Goal: Transaction & Acquisition: Purchase product/service

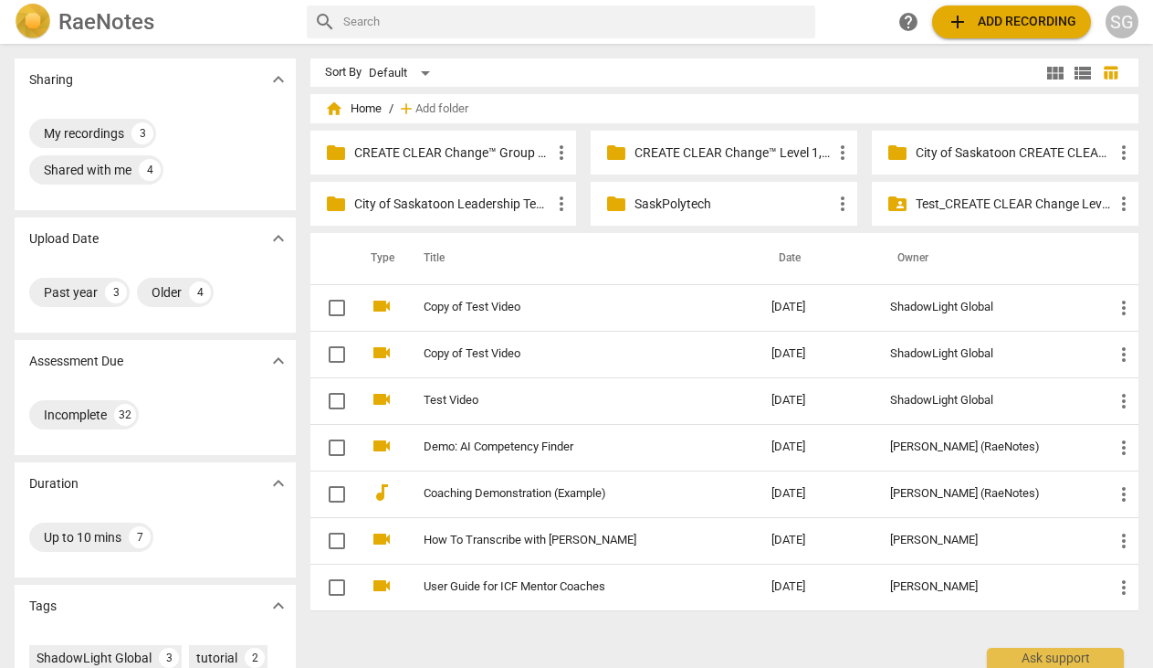
click at [1121, 34] on div "SG" at bounding box center [1122, 21] width 33 height 33
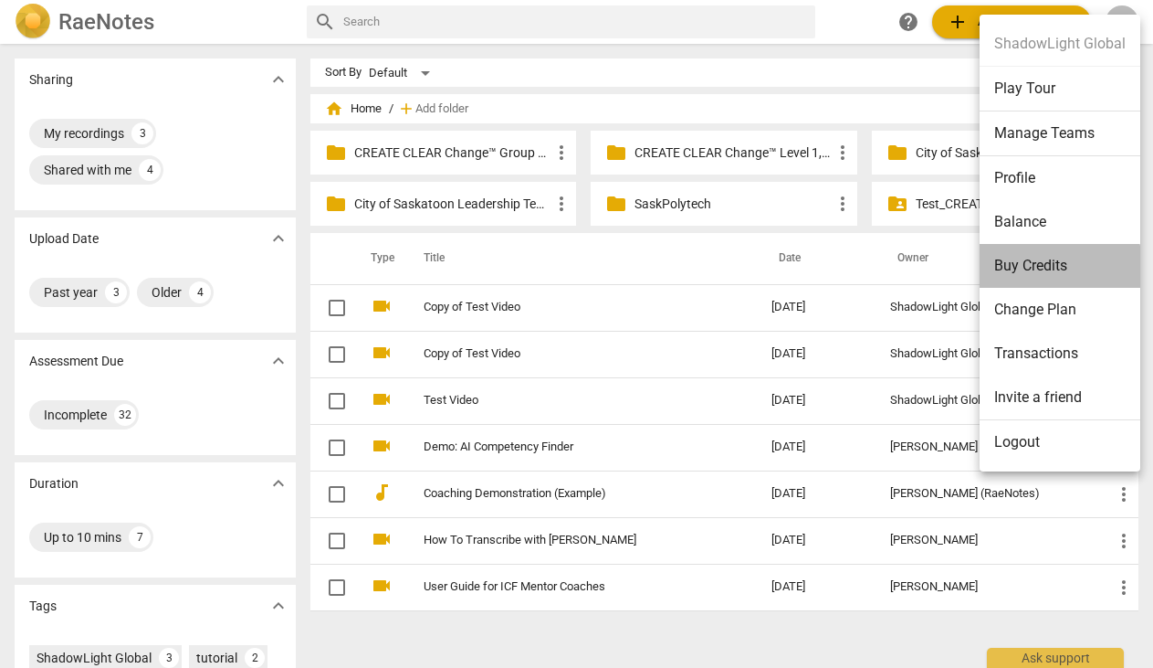
click at [1015, 268] on li "Buy Credits" at bounding box center [1060, 266] width 161 height 44
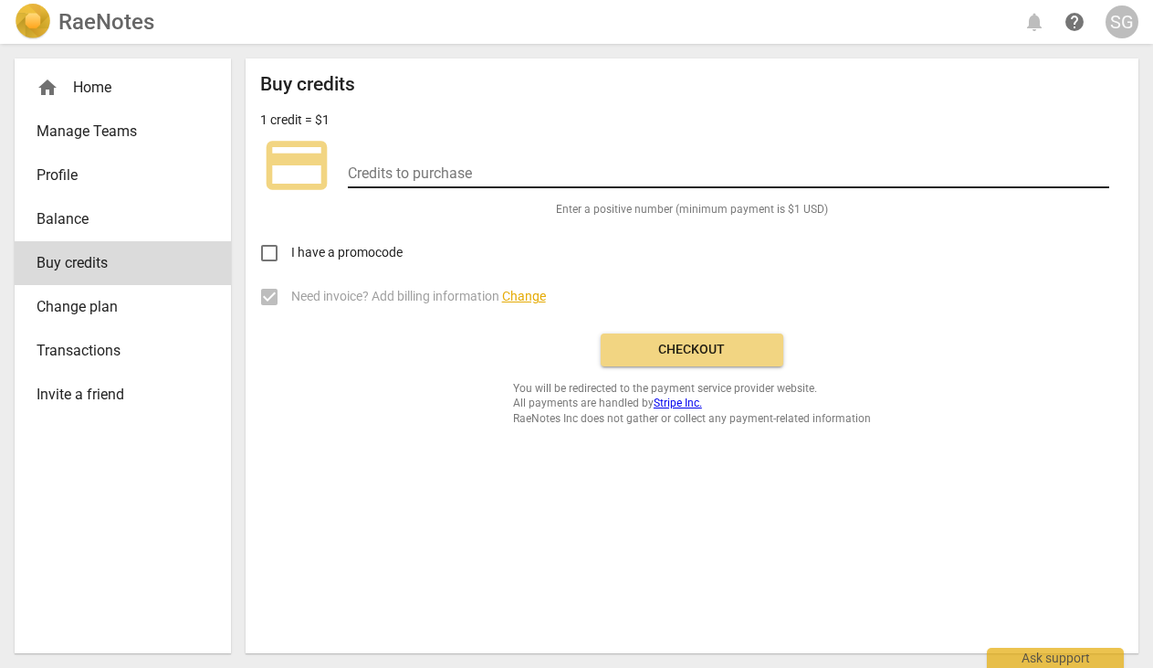
click at [405, 171] on input "number" at bounding box center [729, 175] width 762 height 26
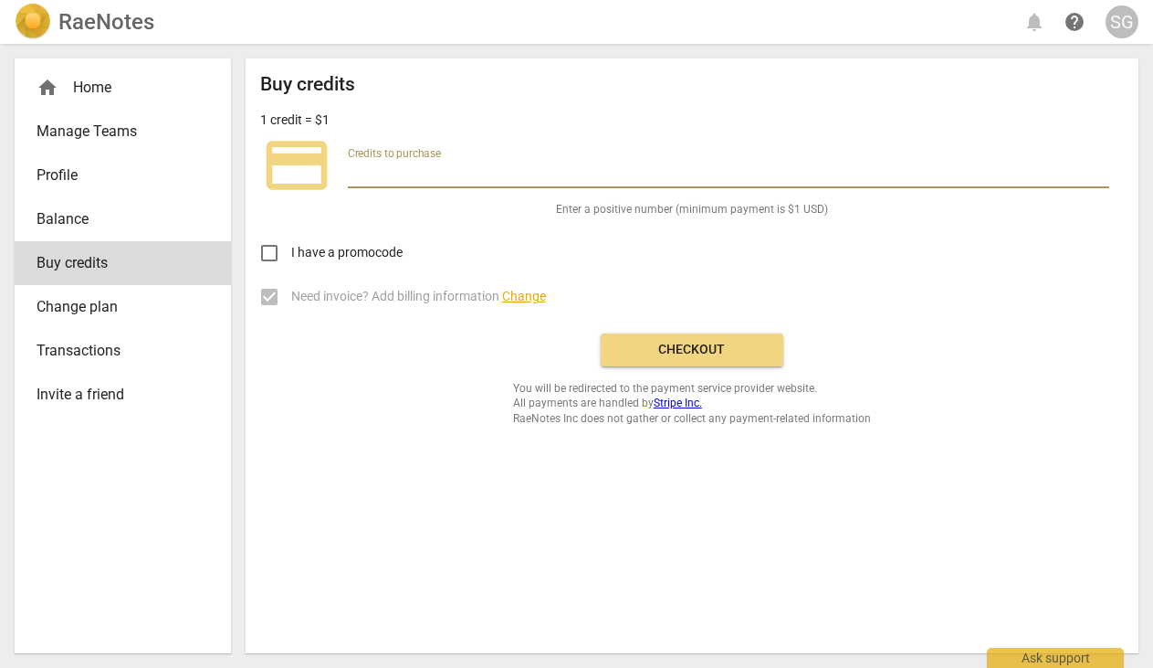
click at [524, 299] on span "Change" at bounding box center [524, 296] width 44 height 15
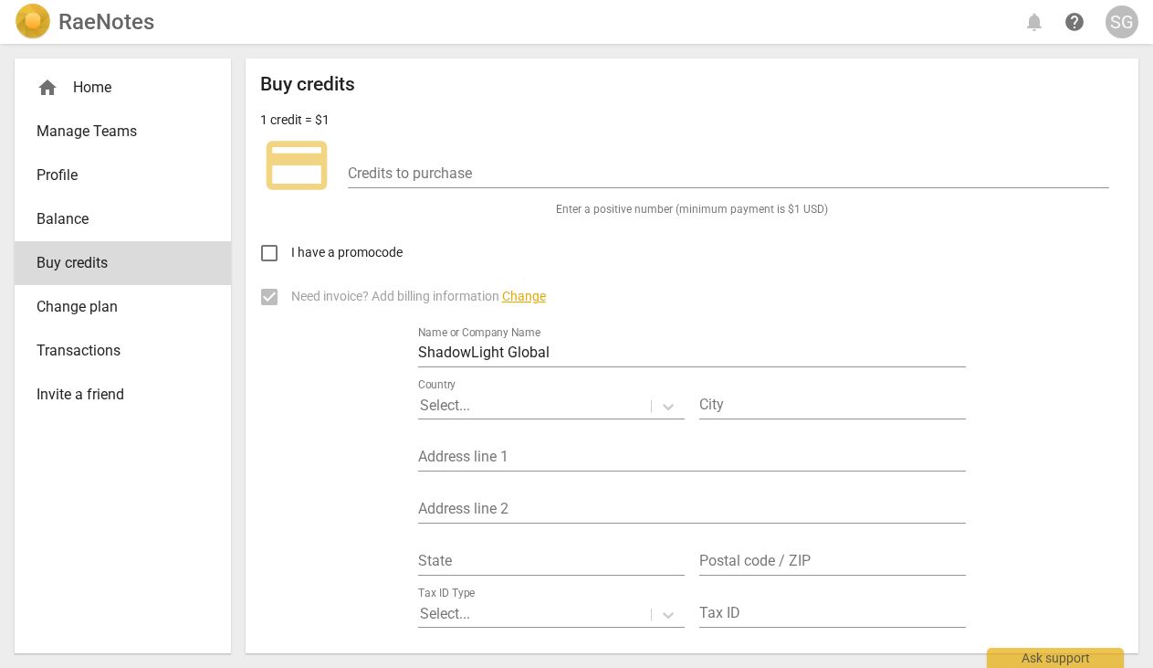
click at [628, 244] on div "I have a promocode" at bounding box center [692, 246] width 864 height 58
click at [496, 225] on div "I have a promocode" at bounding box center [692, 246] width 864 height 58
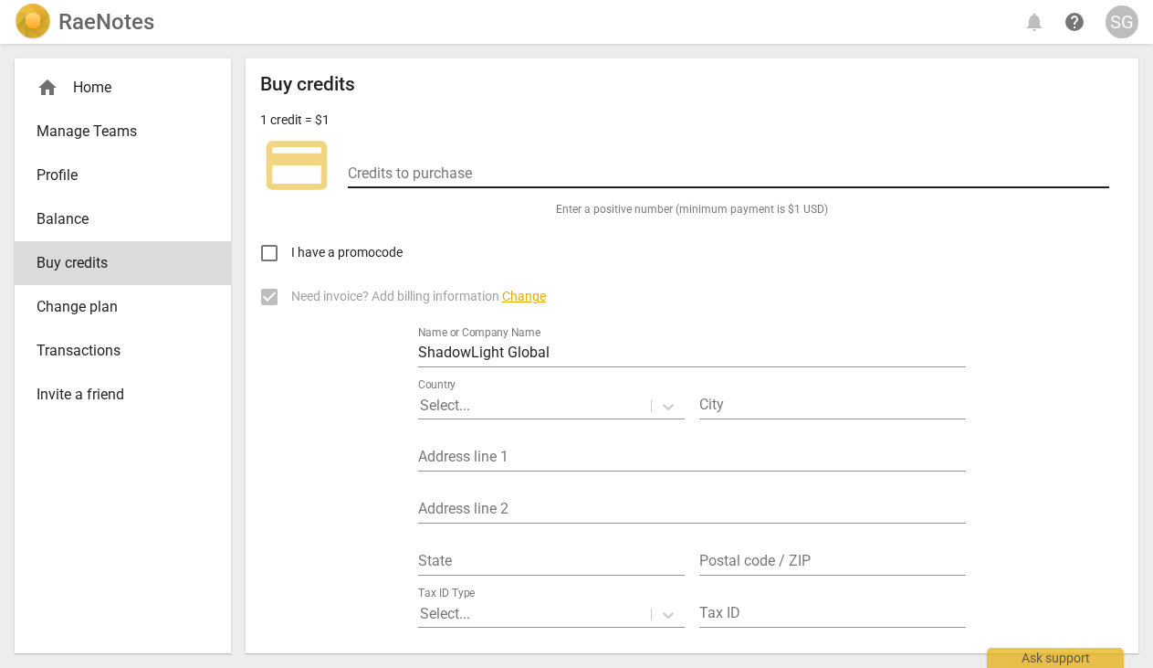
click at [423, 167] on input "number" at bounding box center [729, 175] width 762 height 26
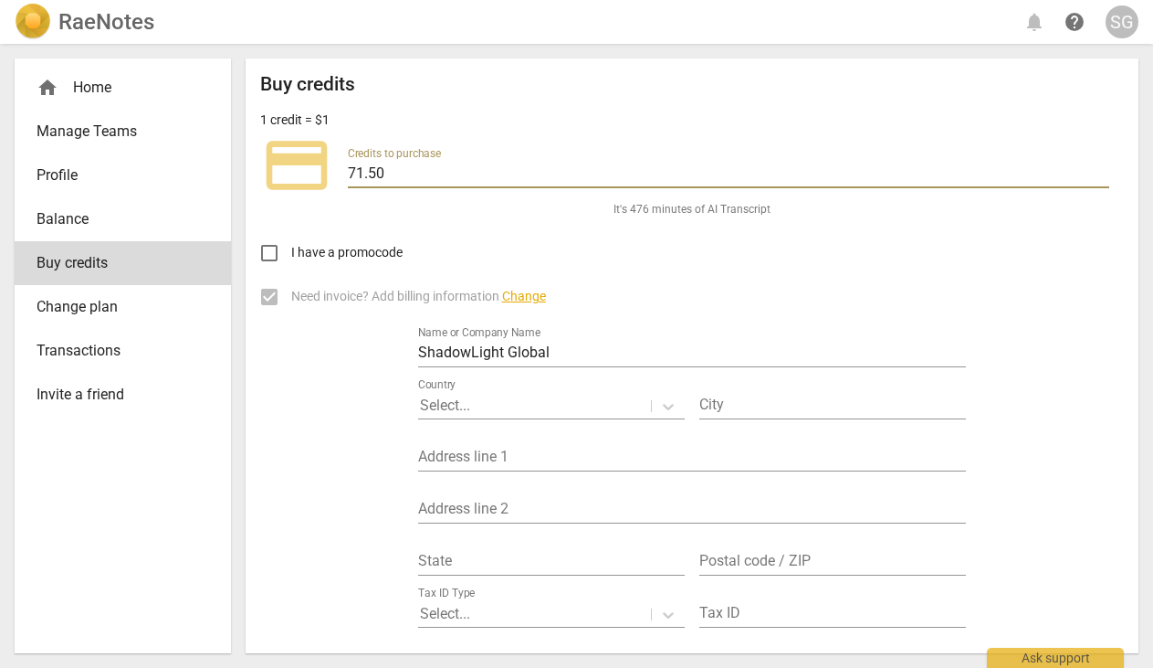
scroll to position [114, 0]
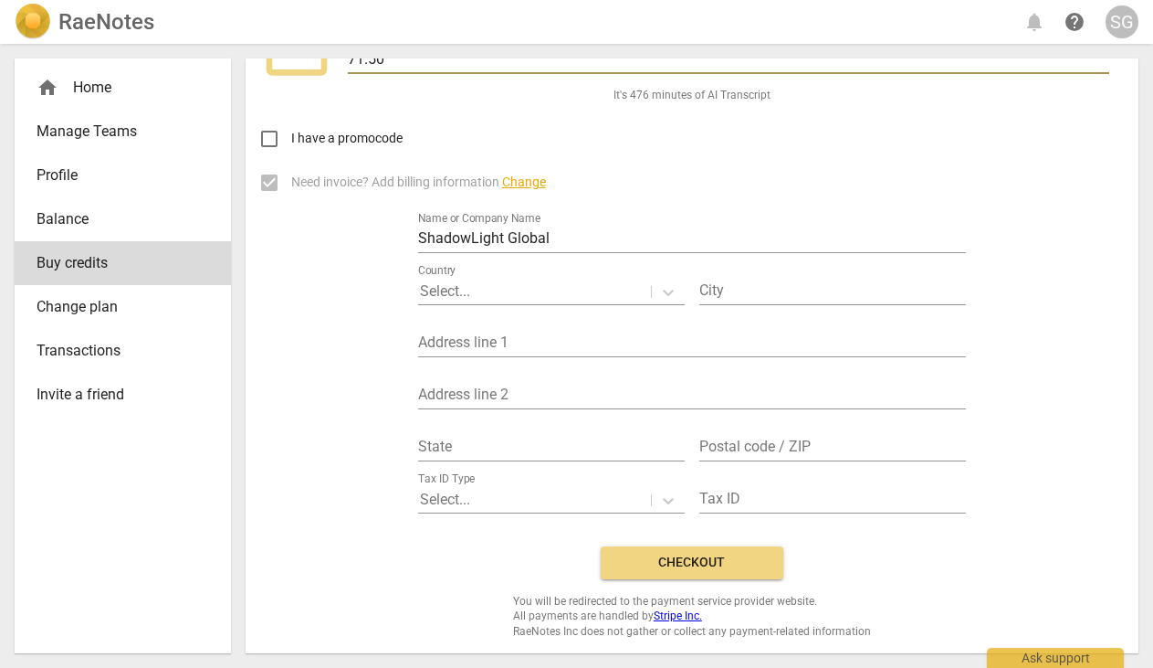
type input "71.50"
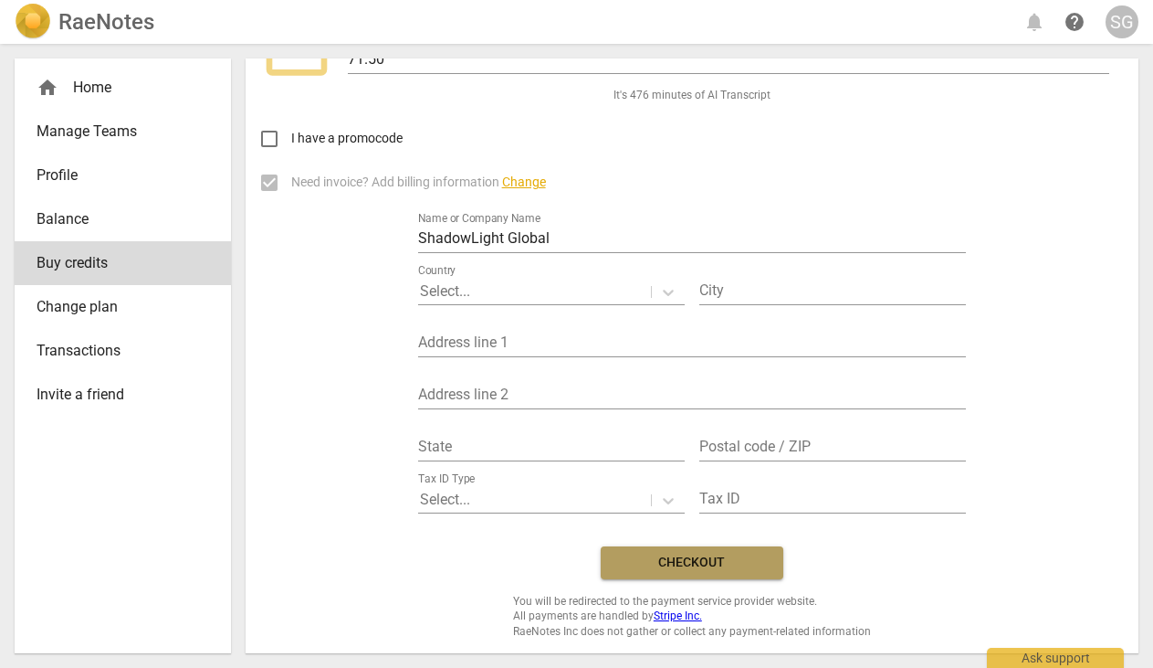
click at [725, 554] on span "Checkout" at bounding box center [692, 562] width 153 height 18
